Goal: Use online tool/utility

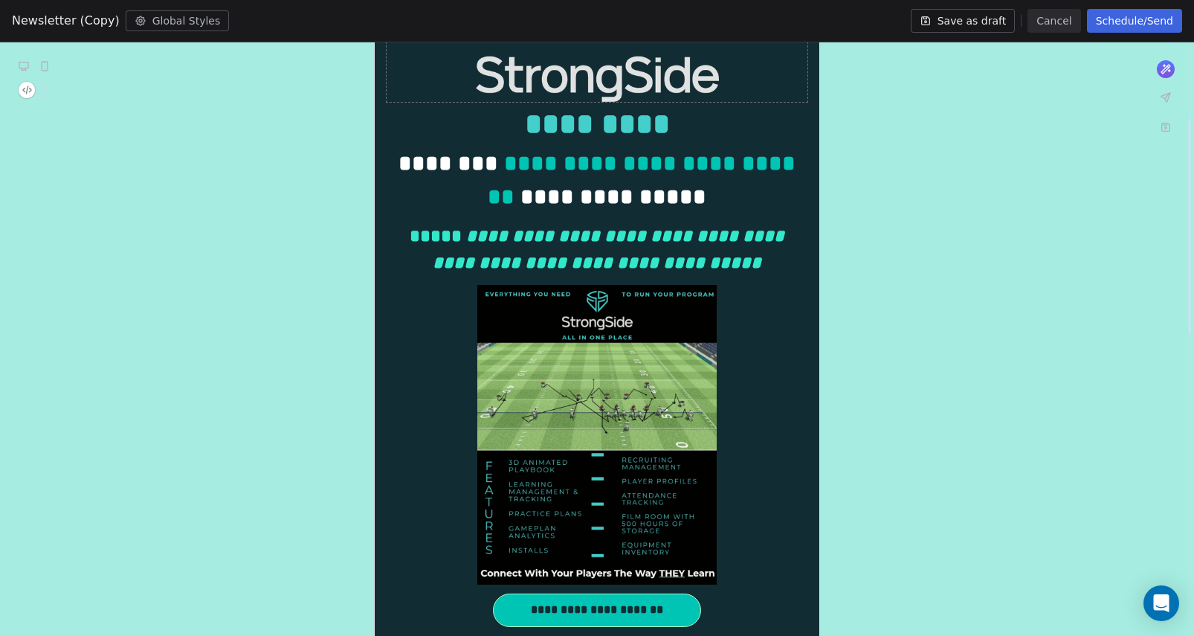
scroll to position [203, 0]
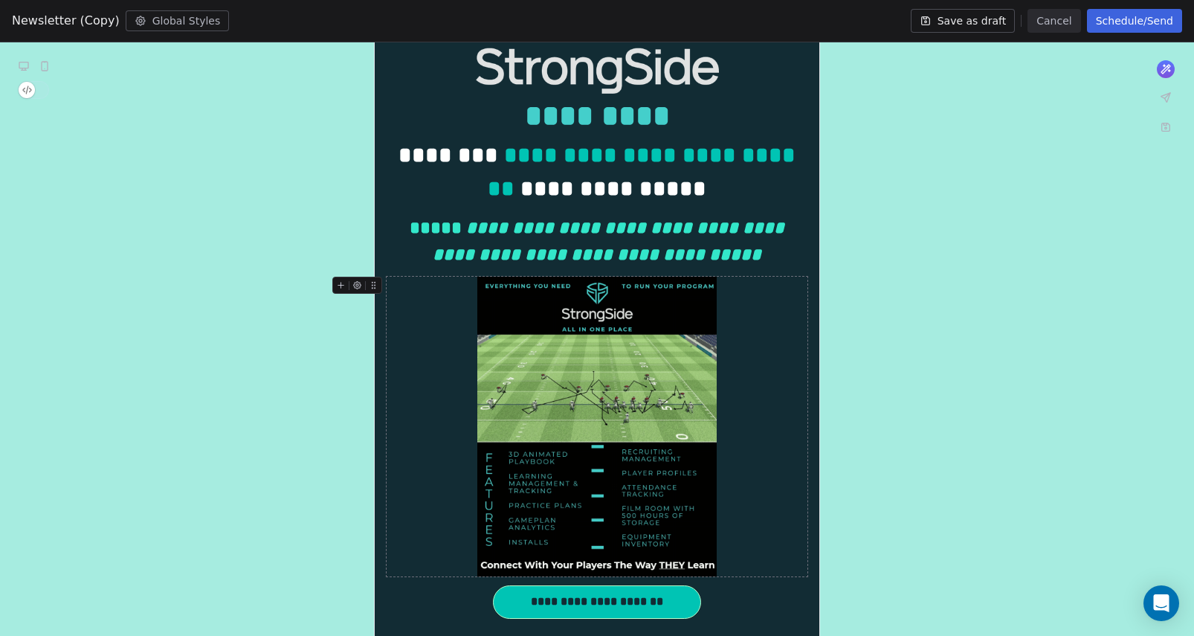
click at [663, 448] on img at bounding box center [596, 427] width 239 height 300
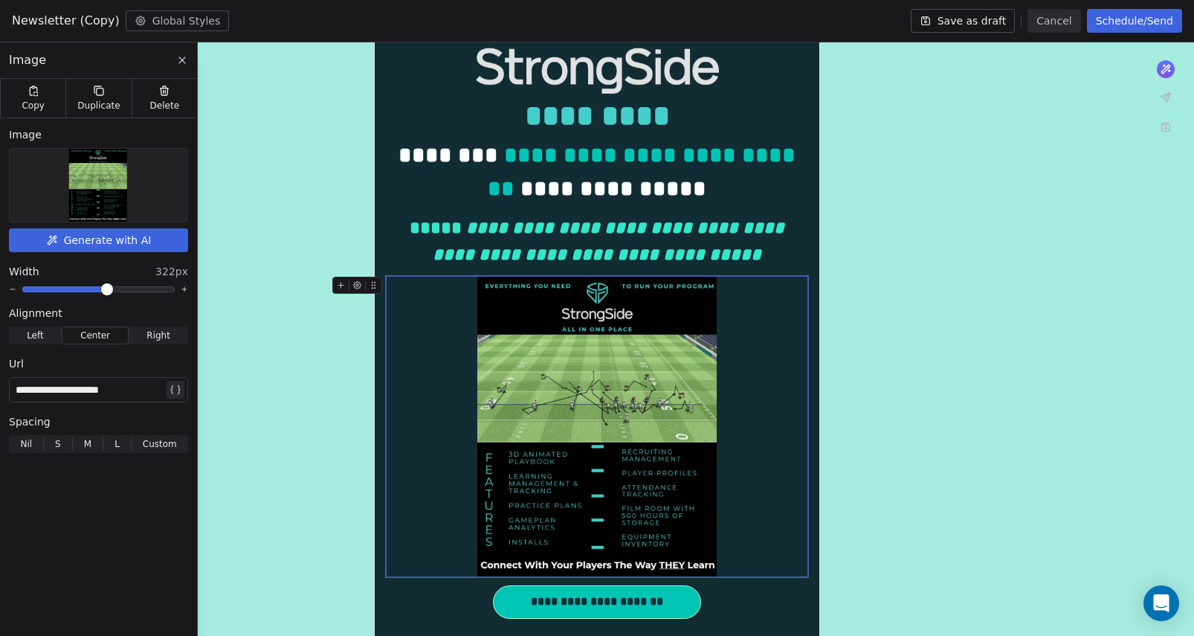
drag, startPoint x: 109, startPoint y: 308, endPoint x: 173, endPoint y: 310, distance: 64.0
click at [175, 309] on div "Alignment" at bounding box center [98, 313] width 179 height 15
drag, startPoint x: 109, startPoint y: 305, endPoint x: 172, endPoint y: 310, distance: 62.7
click at [173, 310] on div "**********" at bounding box center [98, 290] width 197 height 344
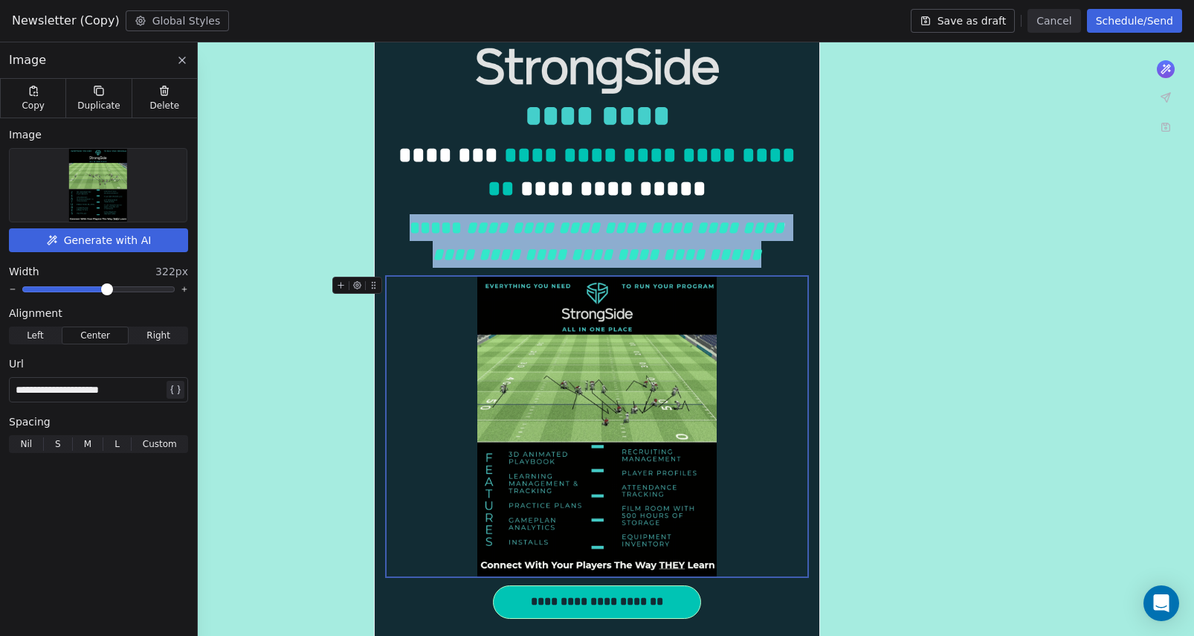
click at [536, 380] on img at bounding box center [596, 427] width 239 height 300
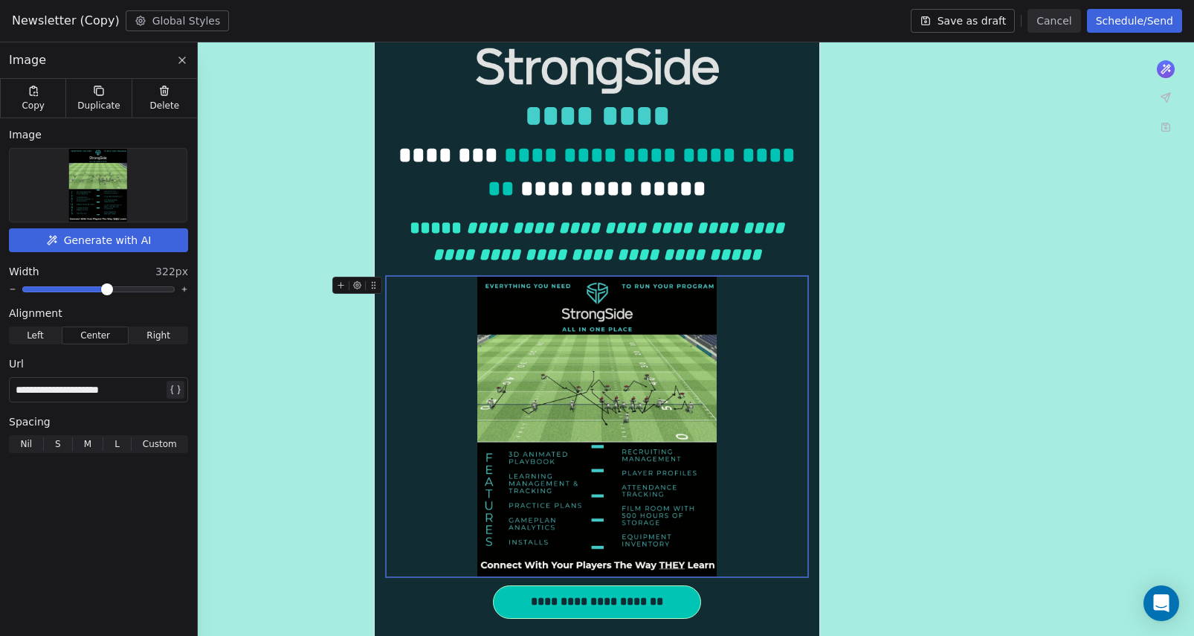
drag, startPoint x: 107, startPoint y: 306, endPoint x: 153, endPoint y: 314, distance: 46.7
click at [154, 311] on div "Alignment" at bounding box center [98, 313] width 179 height 15
click at [115, 312] on div "Alignment" at bounding box center [98, 313] width 179 height 15
click at [113, 306] on div "Alignment" at bounding box center [98, 313] width 179 height 15
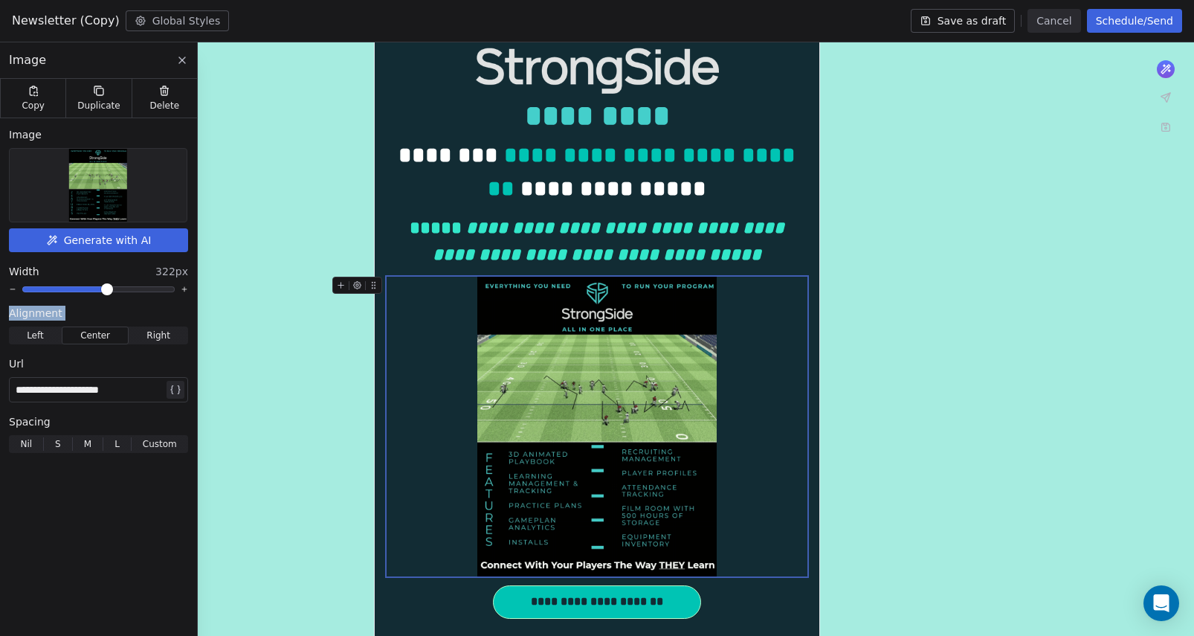
click at [113, 306] on div "Alignment" at bounding box center [98, 313] width 179 height 15
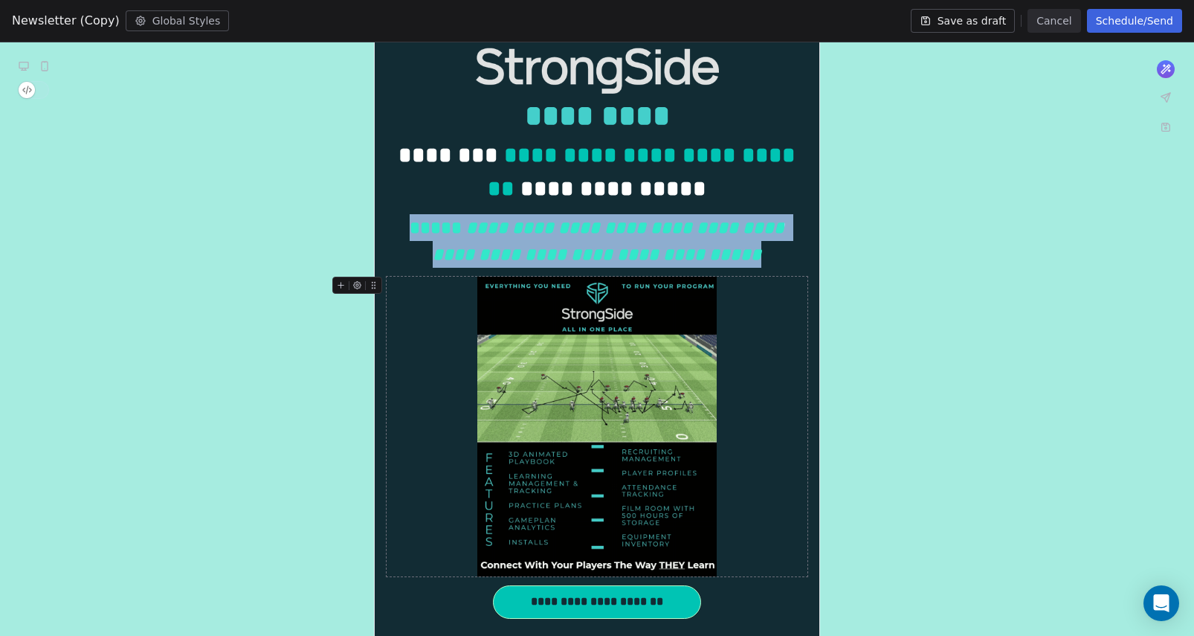
click at [470, 378] on div at bounding box center [597, 427] width 421 height 300
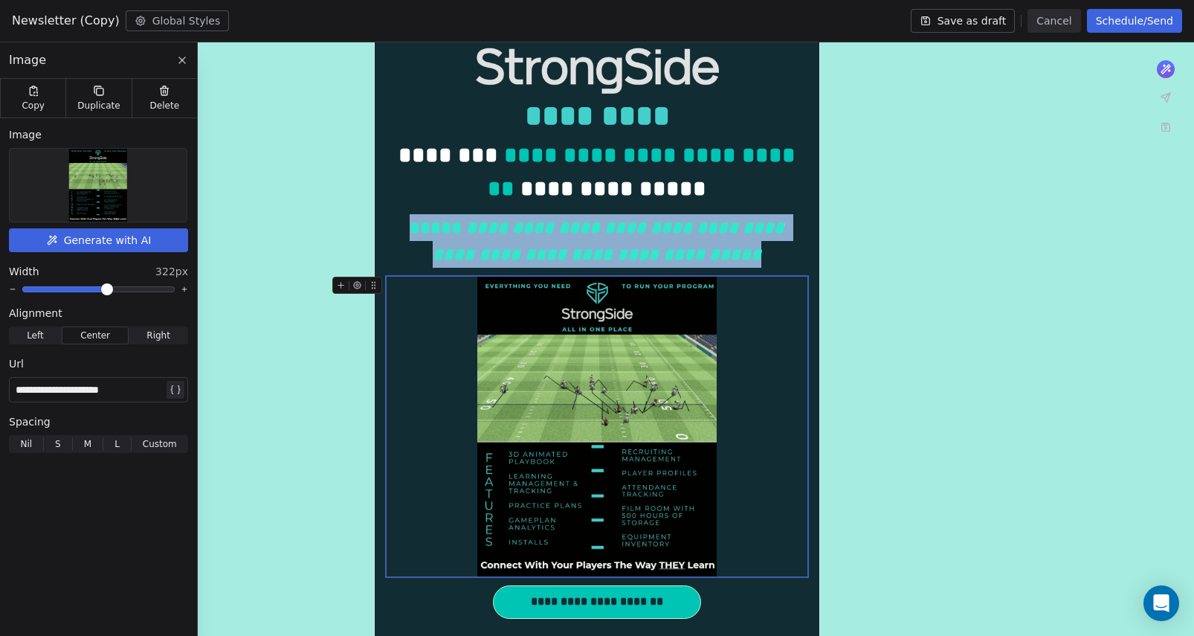
click at [531, 383] on img at bounding box center [596, 427] width 239 height 300
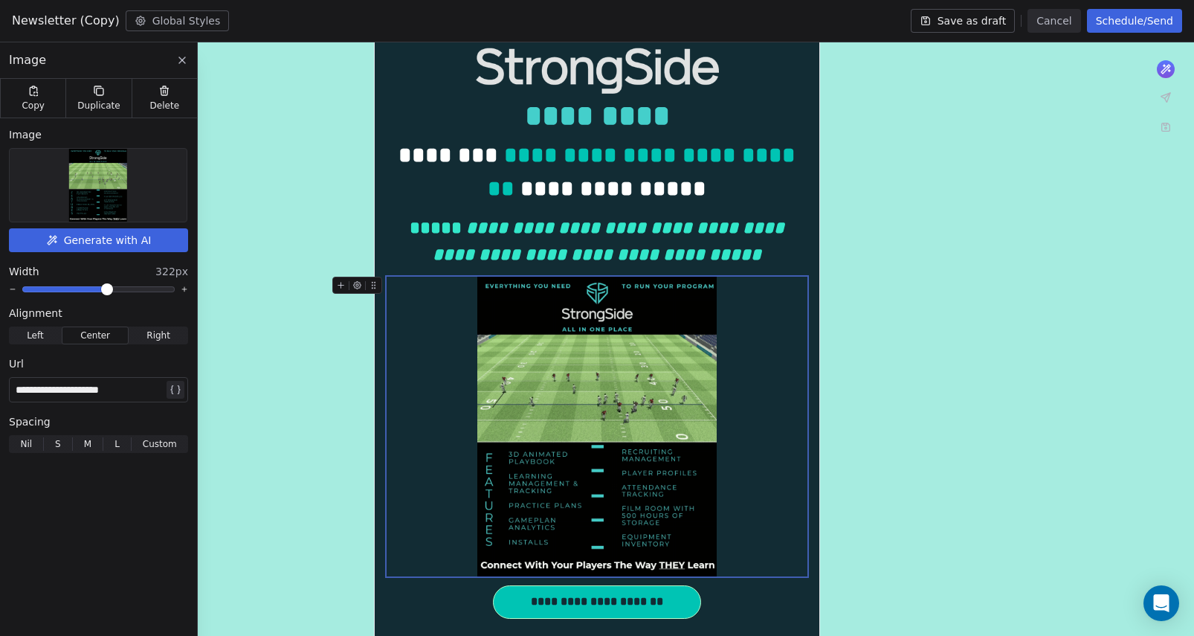
drag, startPoint x: 107, startPoint y: 304, endPoint x: 161, endPoint y: 304, distance: 54.3
click at [161, 304] on div "**********" at bounding box center [98, 290] width 197 height 344
